Goal: Transaction & Acquisition: Purchase product/service

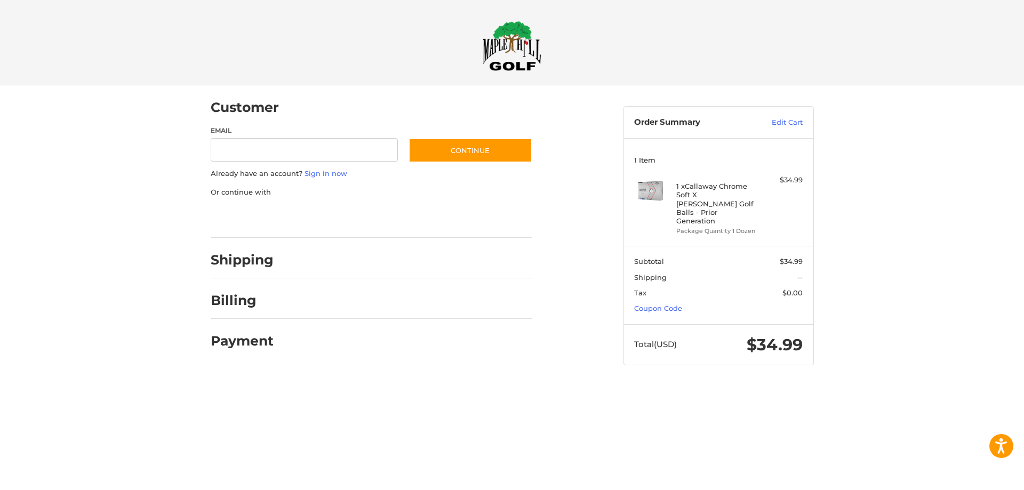
click at [911, 386] on div at bounding box center [512, 386] width 1024 height 0
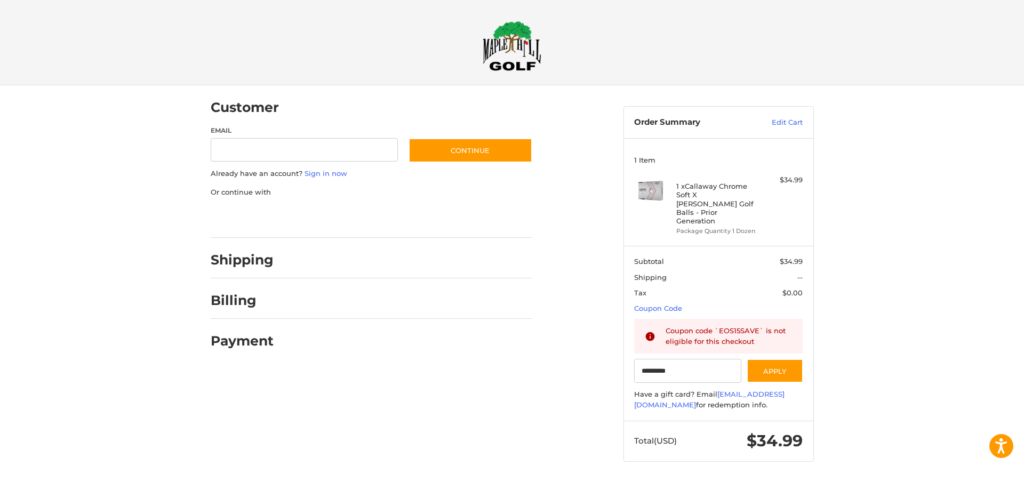
type input "*********"
drag, startPoint x: 925, startPoint y: 137, endPoint x: 743, endPoint y: 217, distance: 198.7
click at [743, 483] on div at bounding box center [512, 483] width 1024 height 0
click at [641, 483] on div at bounding box center [512, 483] width 1024 height 0
click at [0, 483] on div at bounding box center [0, 483] width 0 height 0
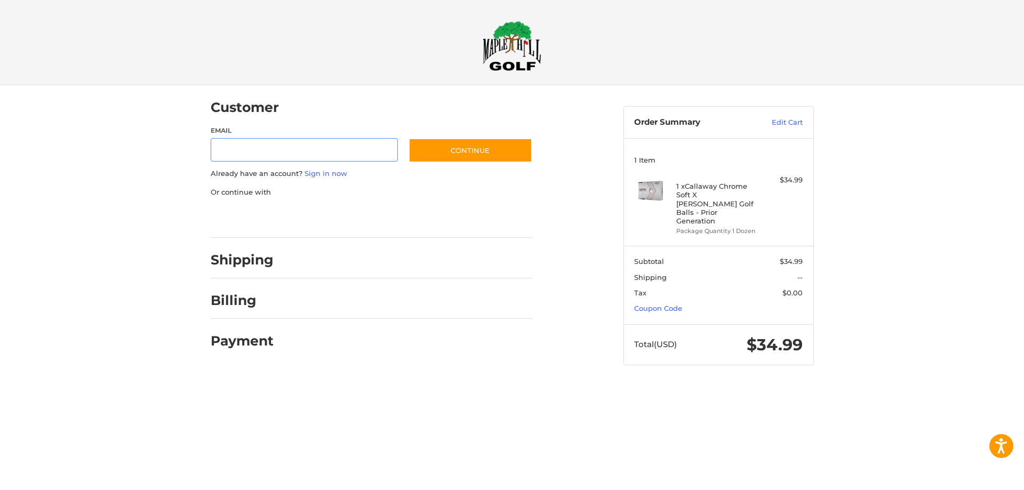
click at [0, 386] on div at bounding box center [0, 386] width 0 height 0
